Goal: Task Accomplishment & Management: Manage account settings

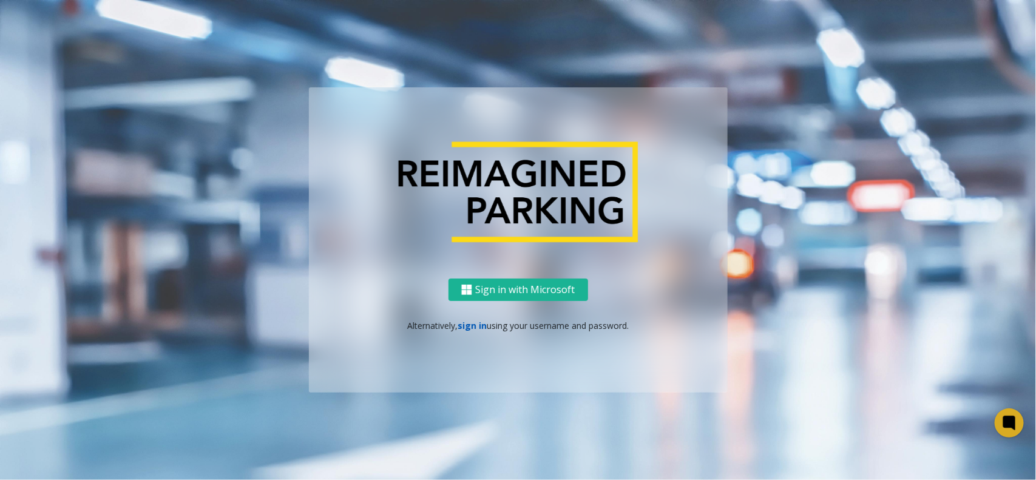
click at [474, 325] on link "sign in" at bounding box center [472, 326] width 29 height 12
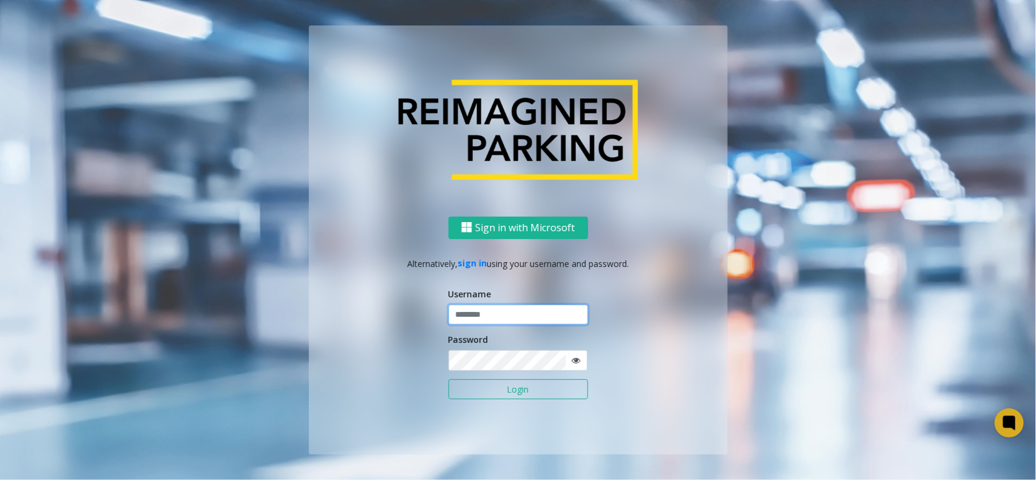
click at [478, 322] on input "text" at bounding box center [519, 315] width 140 height 21
type input "**********"
click at [501, 387] on button "Login" at bounding box center [519, 389] width 140 height 21
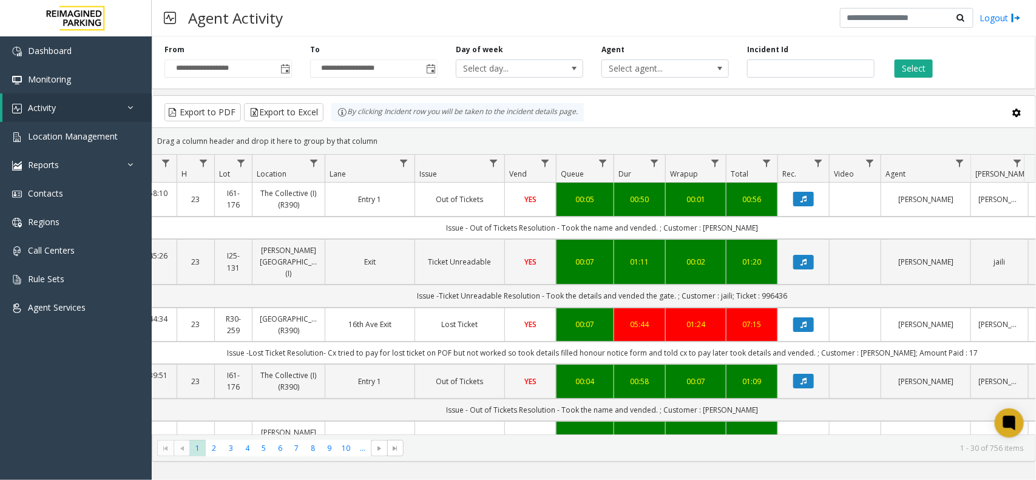
scroll to position [0, 118]
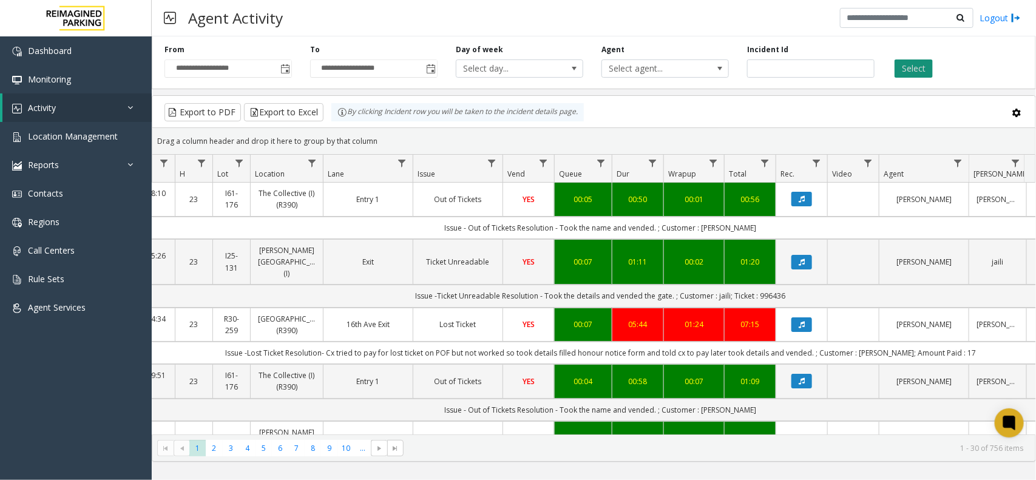
click at [913, 70] on button "Select" at bounding box center [914, 68] width 38 height 18
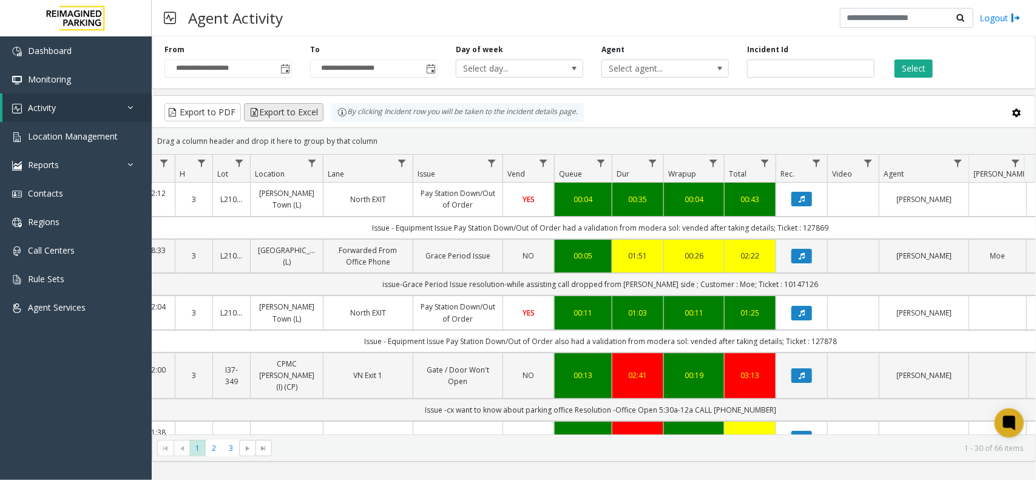
drag, startPoint x: 377, startPoint y: 135, endPoint x: 307, endPoint y: 113, distance: 73.9
click at [307, 113] on kendo-grid "Export to PDF Export to Excel By clicking Incident row you will be taken to the…" at bounding box center [594, 278] width 885 height 367
click at [378, 138] on div "Drag a column header and drop it here to group by that column" at bounding box center [593, 141] width 883 height 21
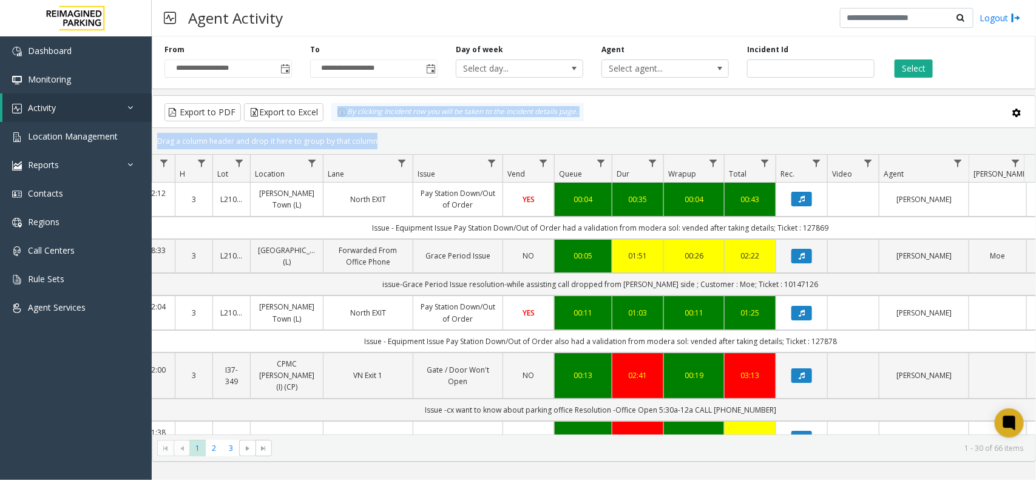
drag, startPoint x: 378, startPoint y: 138, endPoint x: 407, endPoint y: 138, distance: 28.5
click at [341, 116] on kendo-grid "Export to PDF Export to Excel By clicking Incident row you will be taken to the…" at bounding box center [594, 278] width 885 height 367
click at [407, 138] on div "Drag a column header and drop it here to group by that column" at bounding box center [593, 141] width 883 height 21
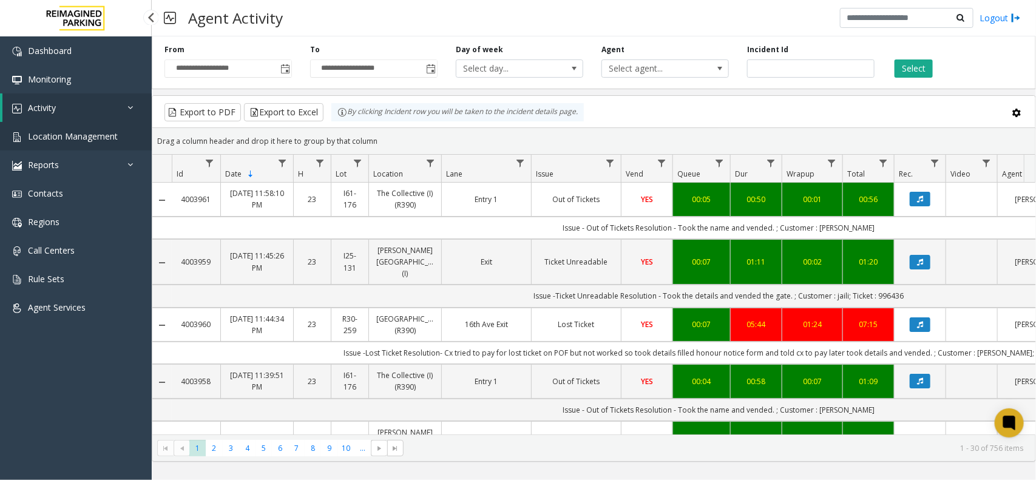
click at [114, 132] on span "Location Management" at bounding box center [73, 137] width 90 height 12
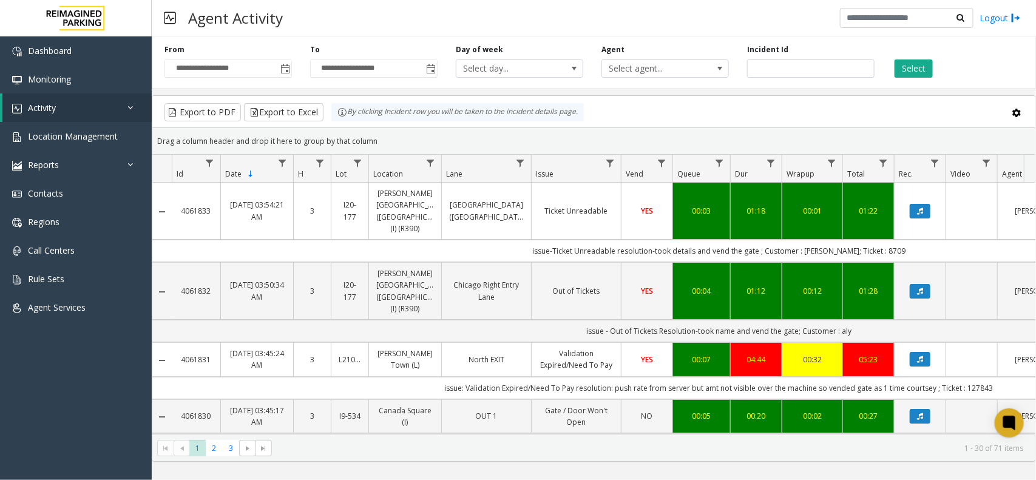
scroll to position [0, 118]
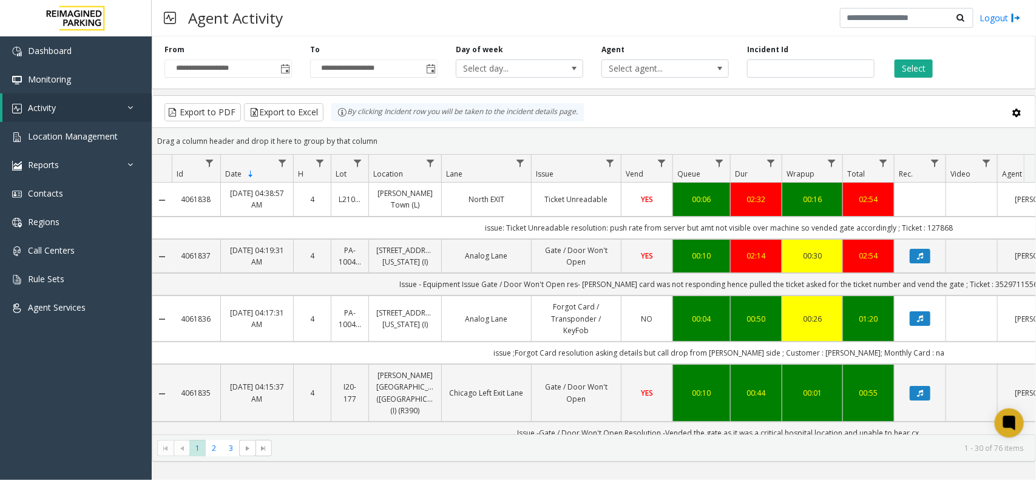
scroll to position [0, 118]
